Goal: Task Accomplishment & Management: Use online tool/utility

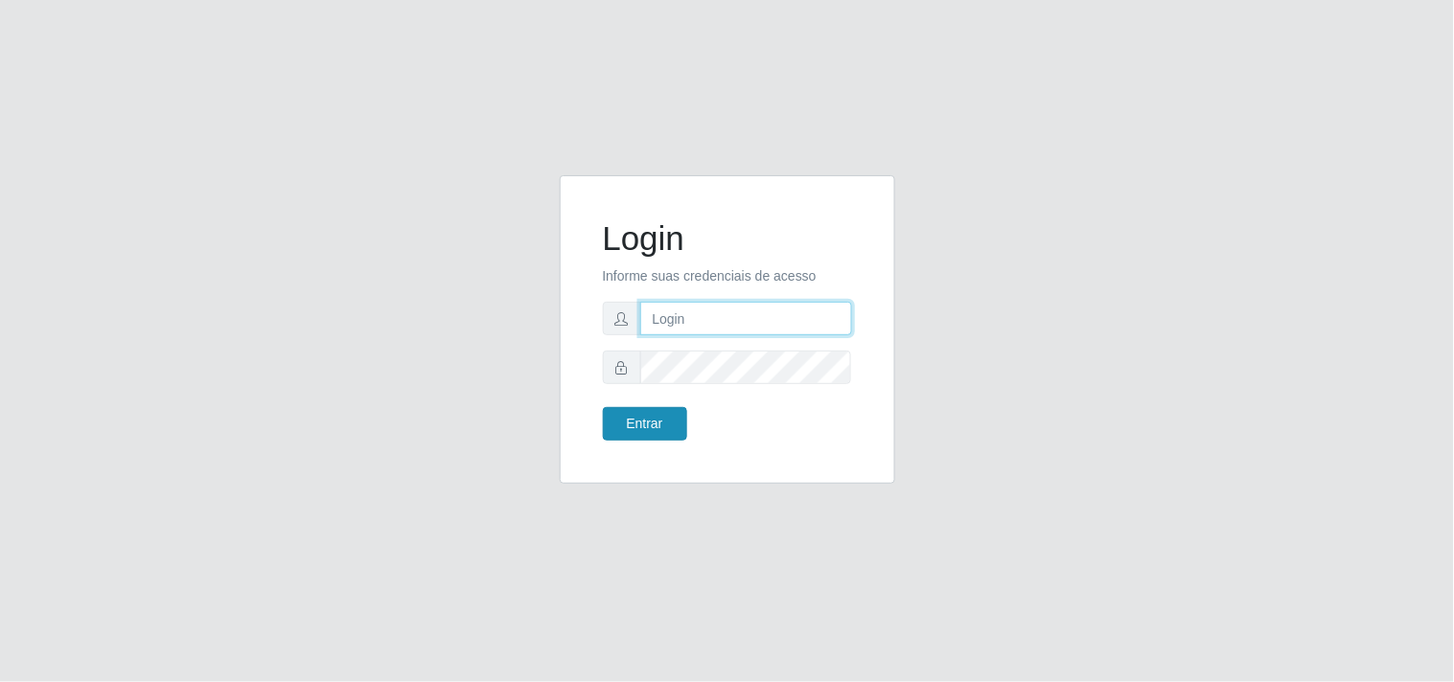
type input "[EMAIL_ADDRESS][DOMAIN_NAME]"
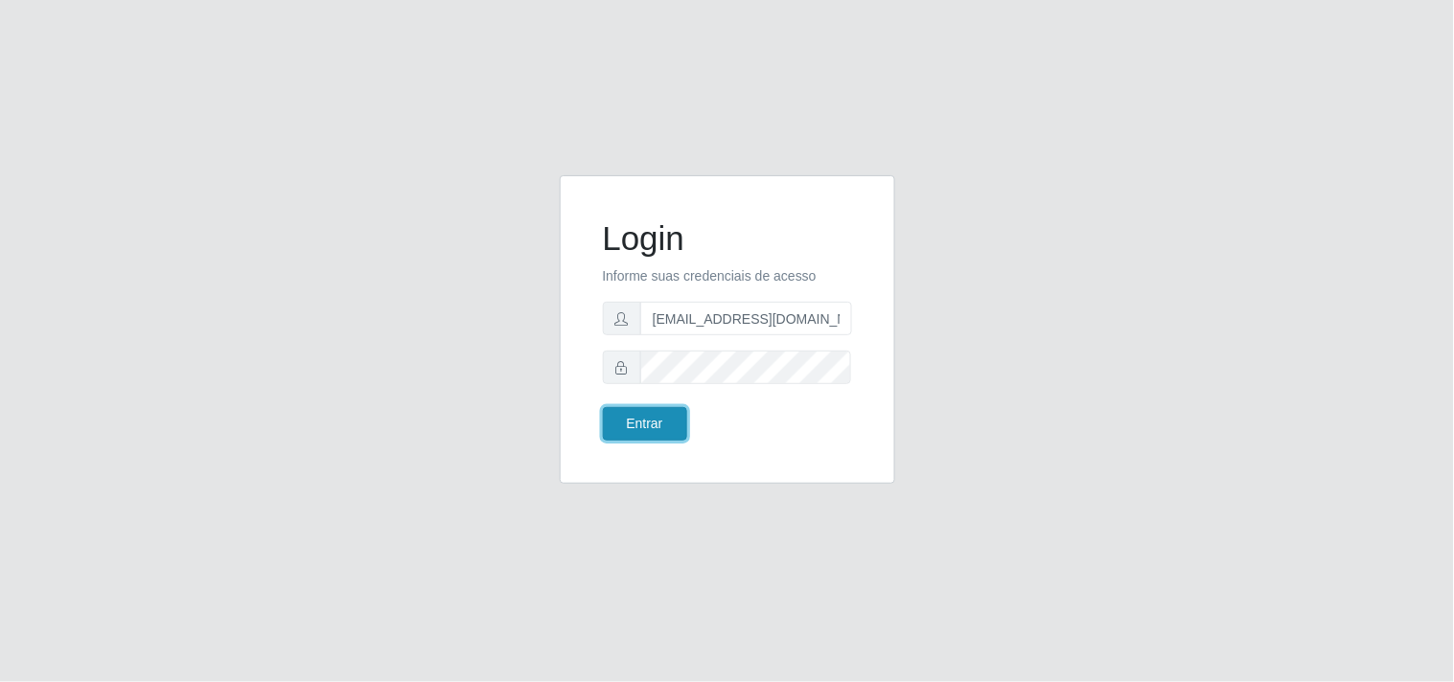
click at [671, 418] on button "Entrar" at bounding box center [645, 424] width 84 height 34
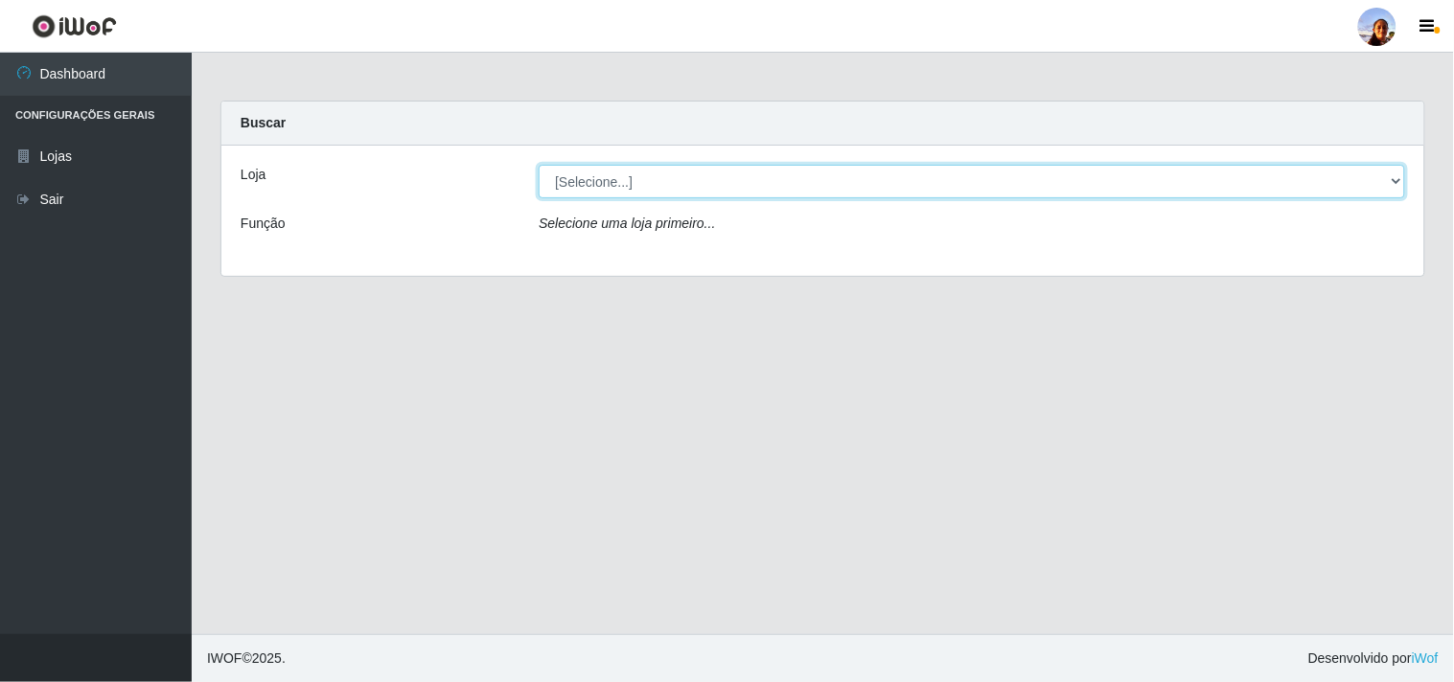
click at [618, 180] on select "[Selecione...] Supermercado [GEOGRAPHIC_DATA]" at bounding box center [972, 182] width 866 height 34
select select "166"
click at [539, 165] on select "[Selecione...] Supermercado [GEOGRAPHIC_DATA]" at bounding box center [972, 182] width 866 height 34
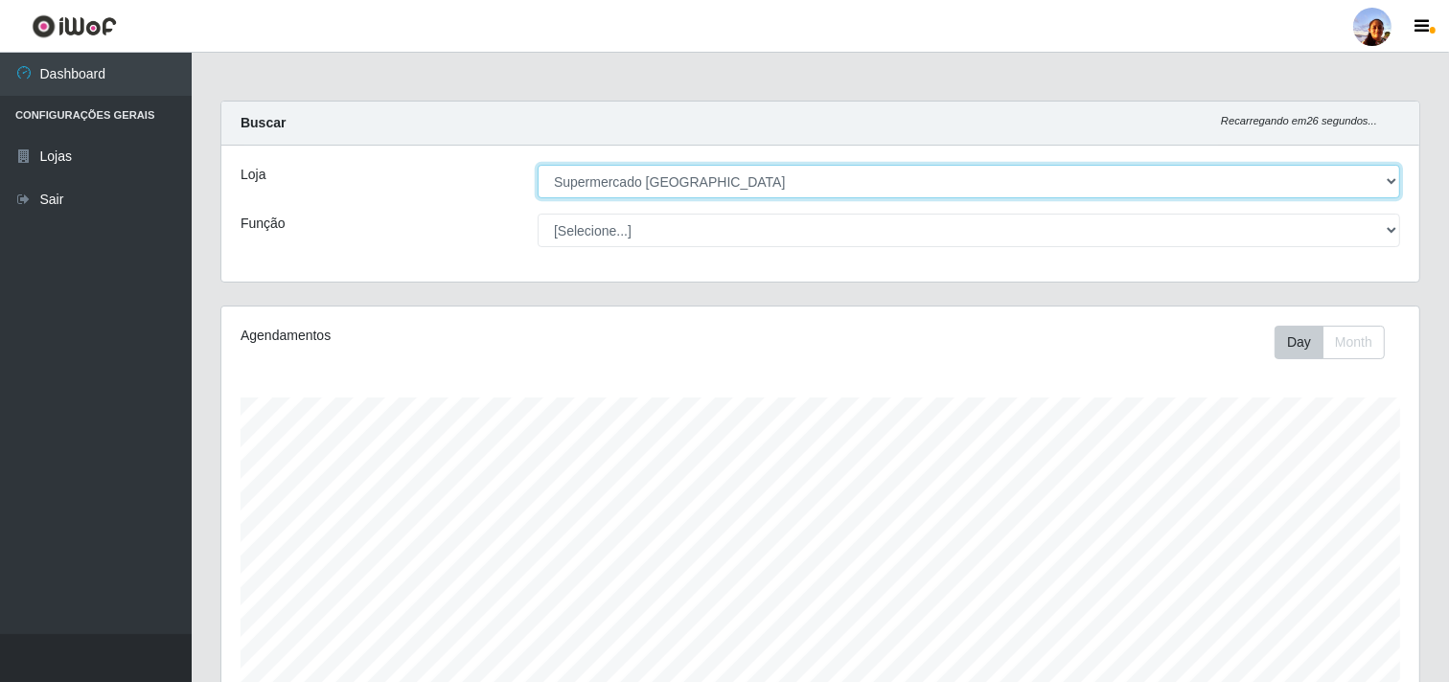
scroll to position [334, 0]
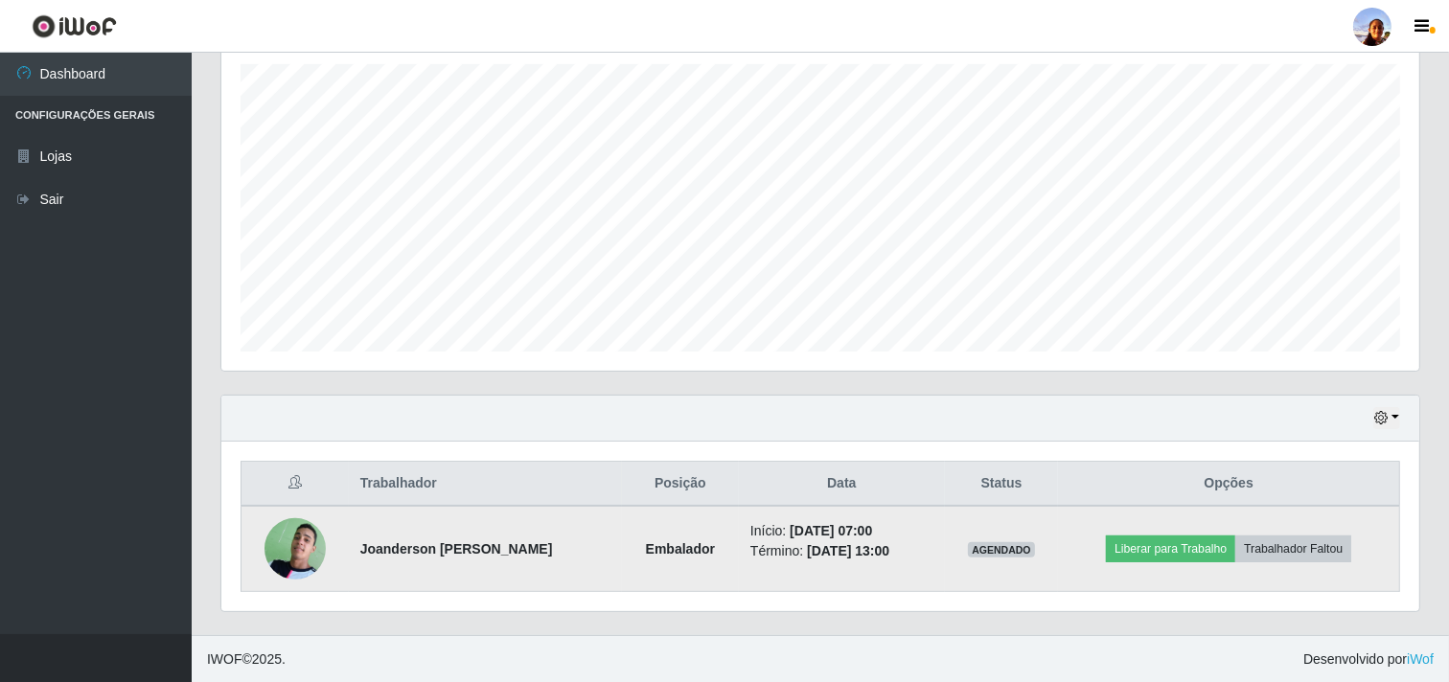
click at [278, 549] on img at bounding box center [295, 549] width 61 height 84
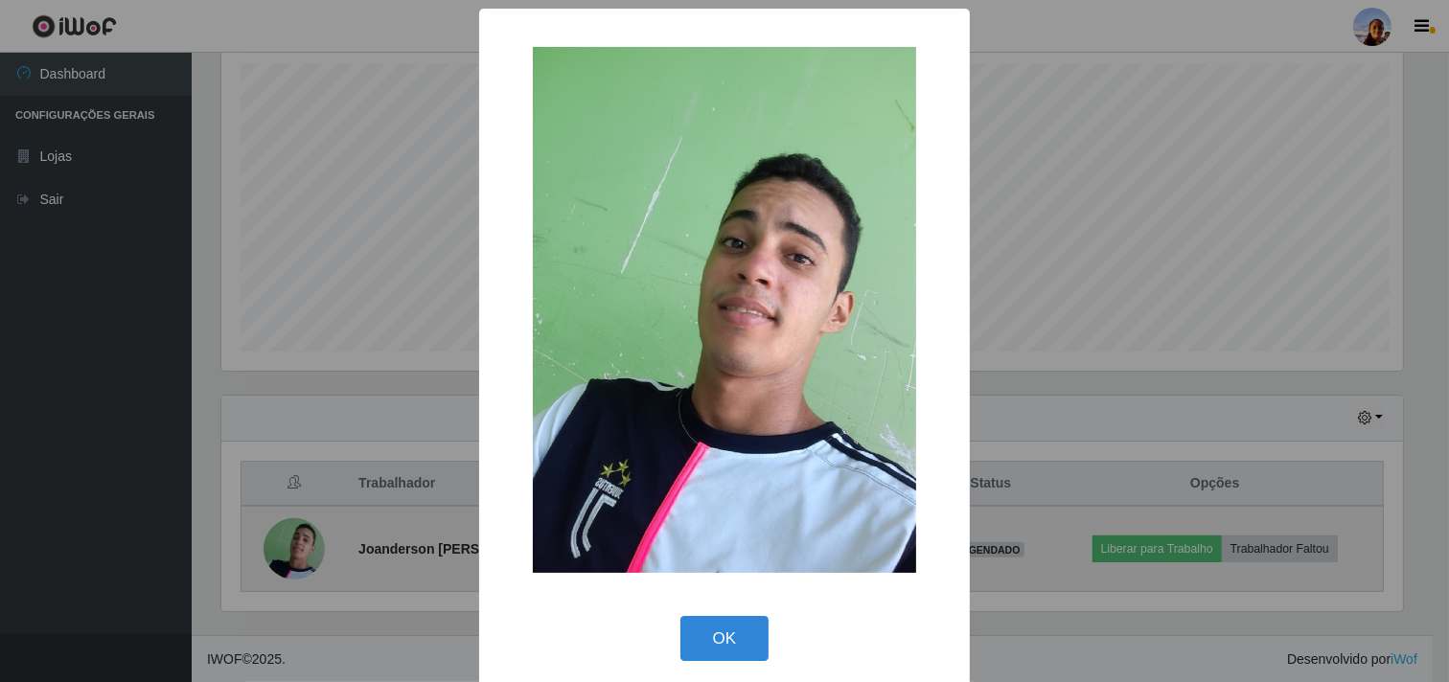
scroll to position [397, 1185]
click at [278, 549] on div "× OK Cancel" at bounding box center [727, 341] width 1454 height 682
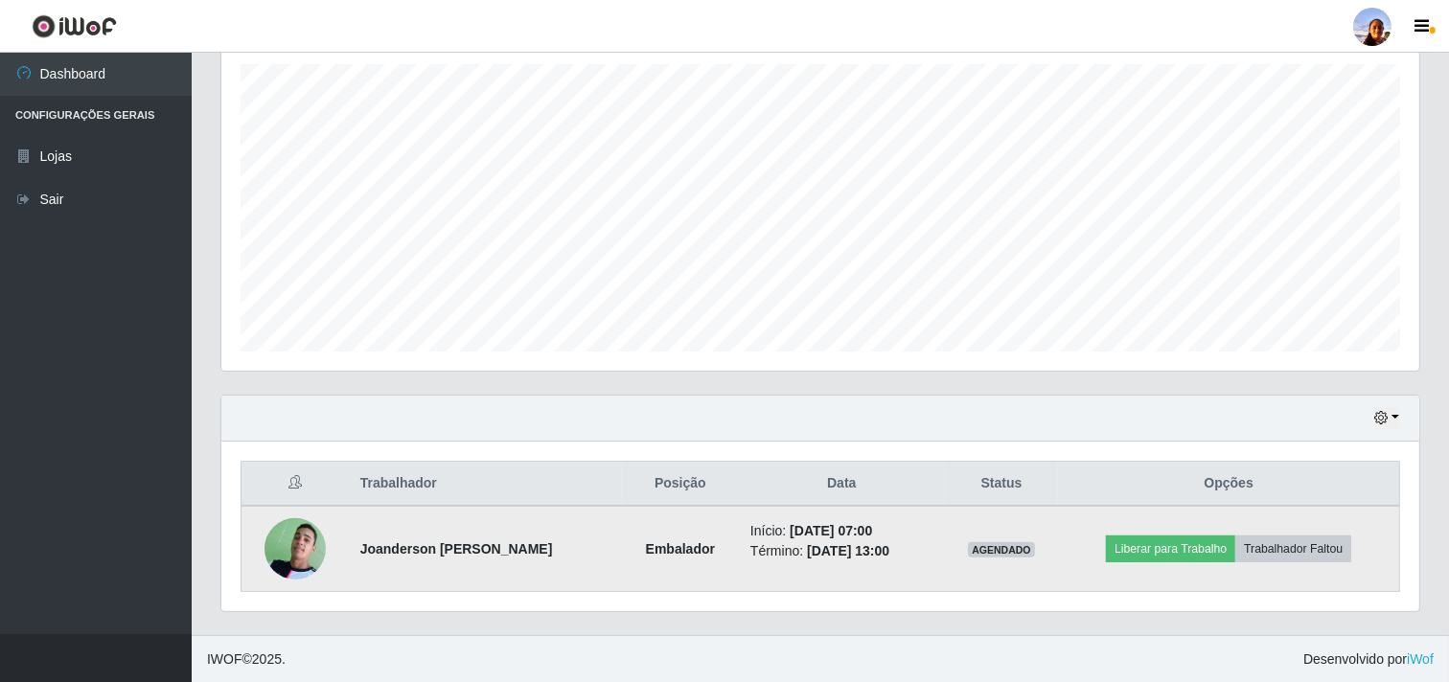
scroll to position [397, 1198]
click at [1183, 548] on button "Liberar para Trabalho" at bounding box center [1170, 549] width 129 height 27
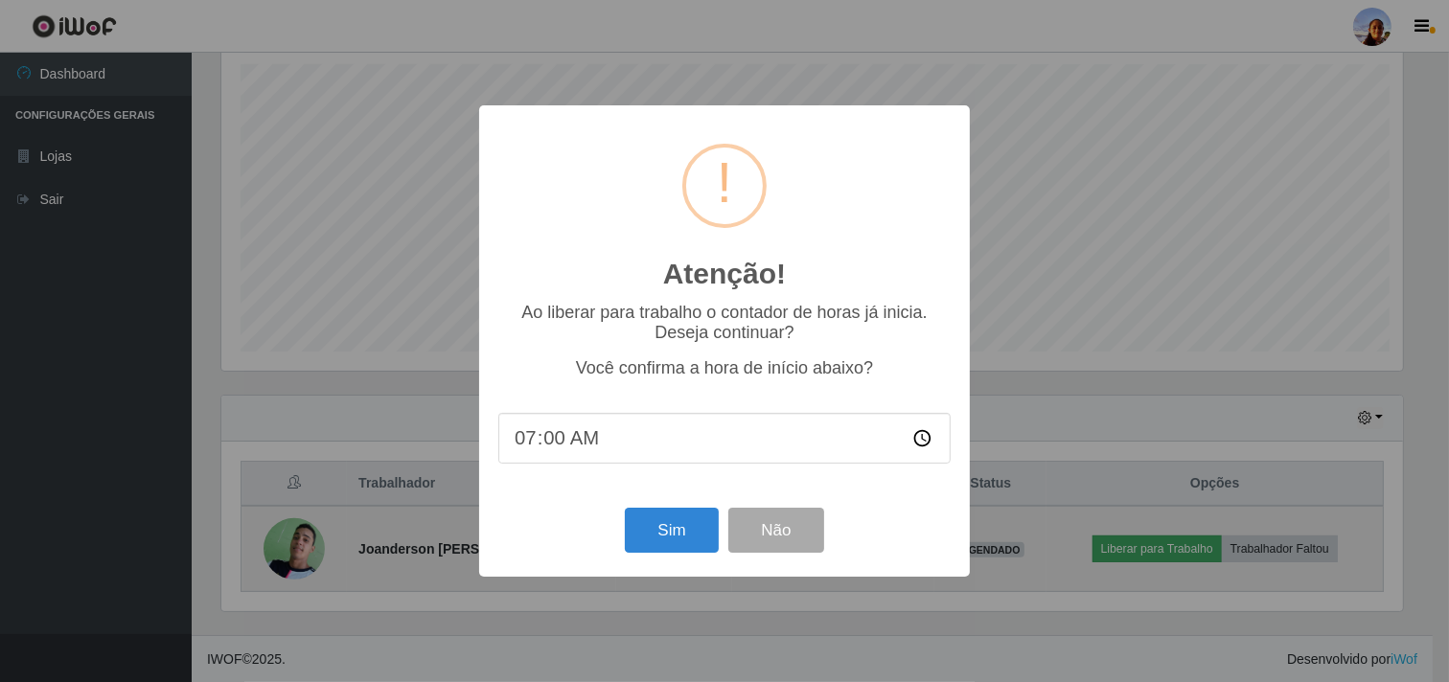
scroll to position [397, 1185]
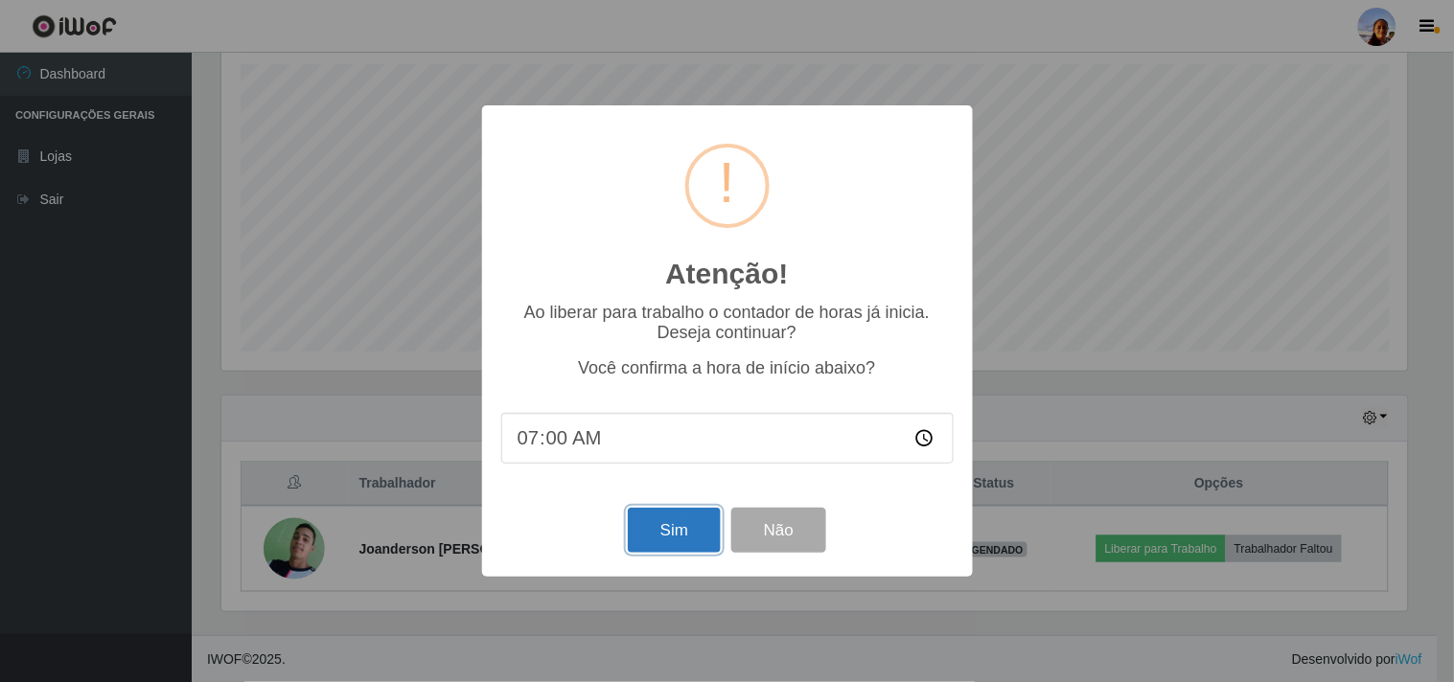
click at [671, 528] on button "Sim" at bounding box center [674, 530] width 93 height 45
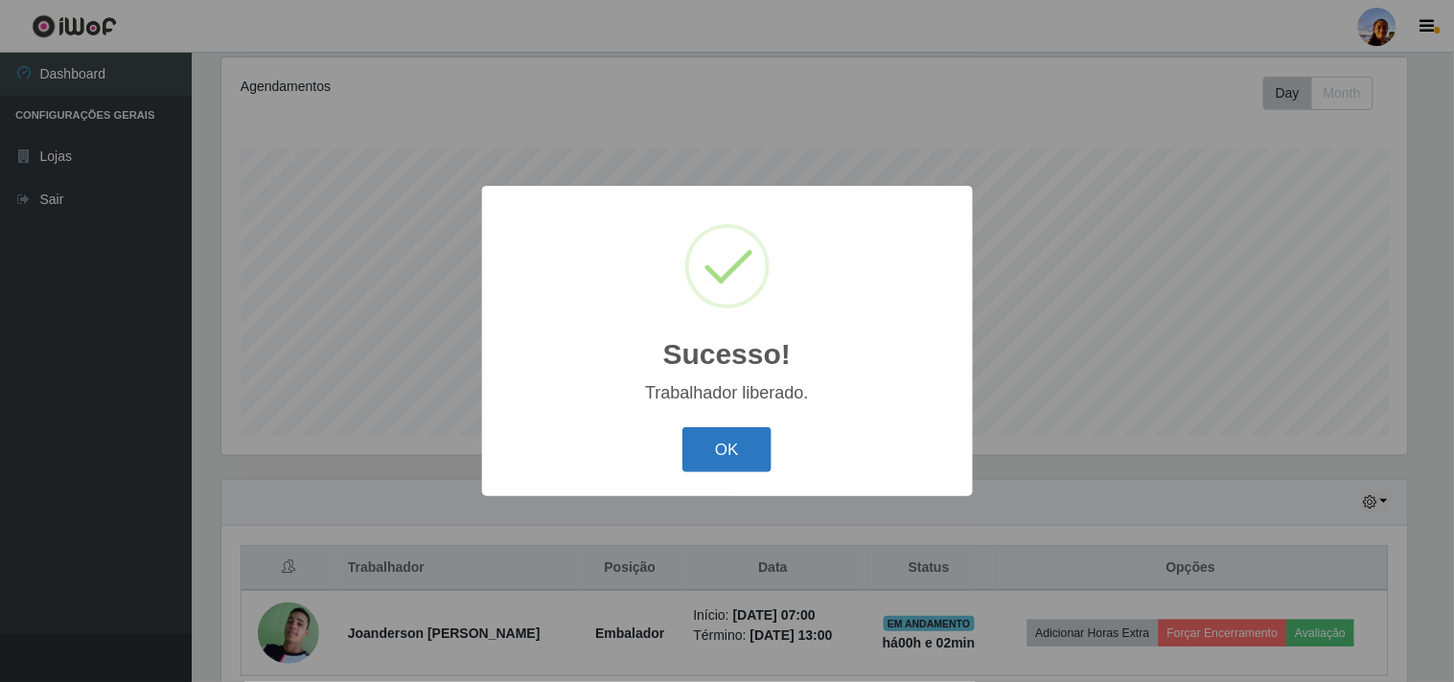
click at [720, 452] on button "OK" at bounding box center [726, 449] width 89 height 45
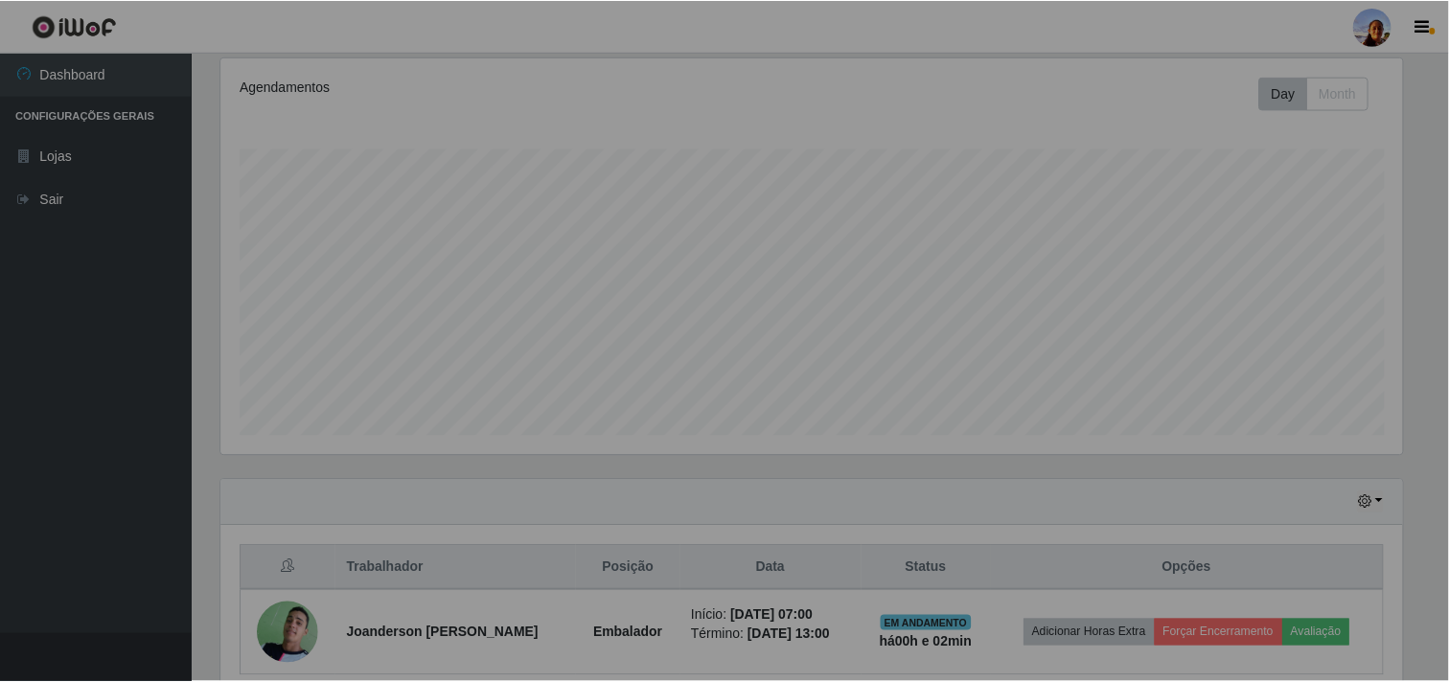
scroll to position [397, 1198]
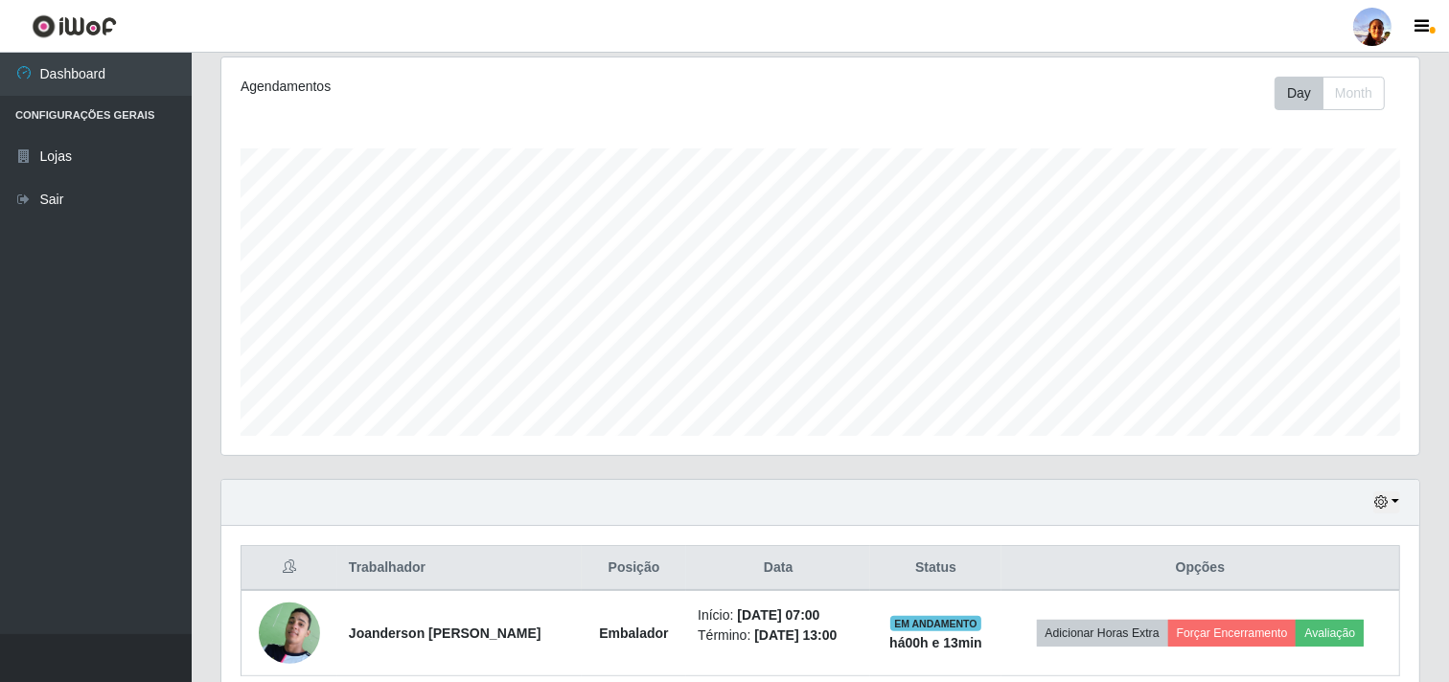
click at [749, 482] on div "Hoje 1 dia 3 dias 1 Semana Não encerrados" at bounding box center [820, 503] width 1198 height 46
